Goal: Complete application form

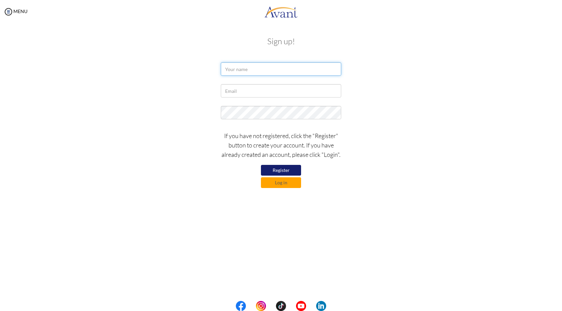
click at [256, 69] on input "text" at bounding box center [281, 68] width 120 height 13
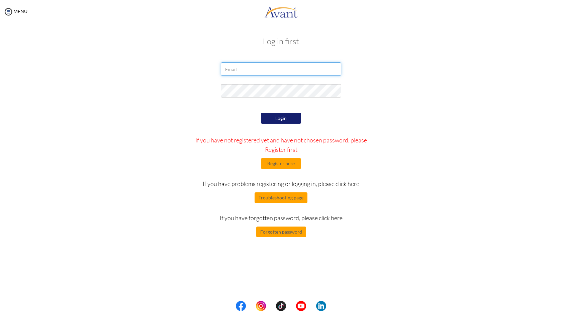
click at [254, 74] on input "email" at bounding box center [281, 68] width 120 height 13
type input "Pujasubedii100@gmail.com"
